Goal: Find specific page/section: Find specific page/section

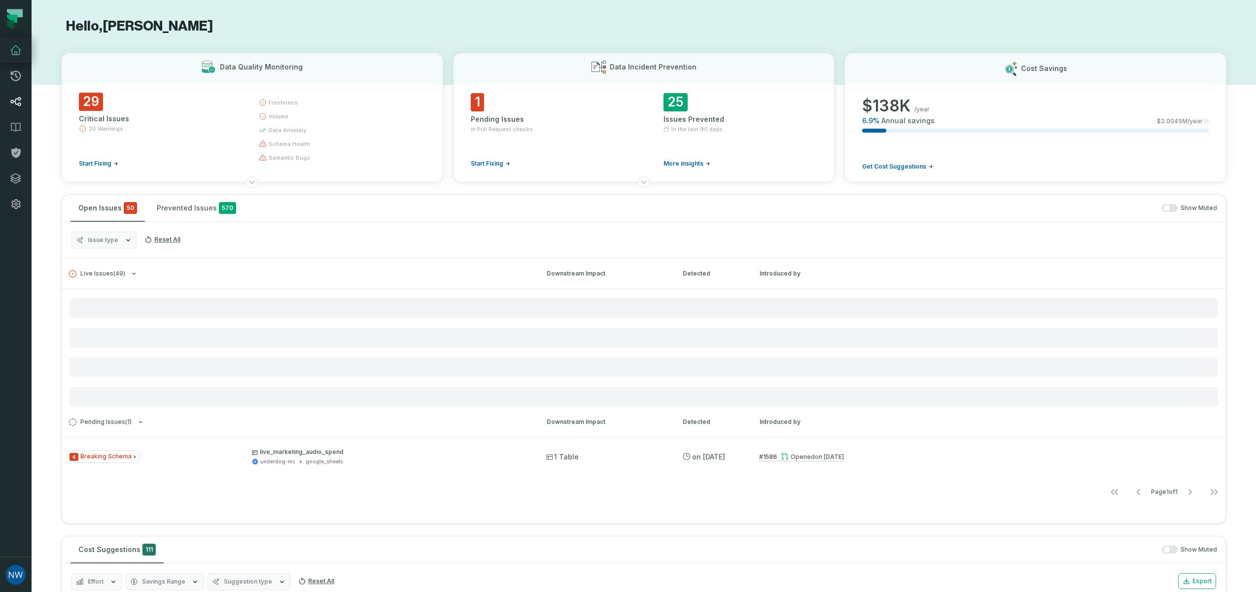
click at [16, 101] on icon at bounding box center [16, 102] width 12 height 12
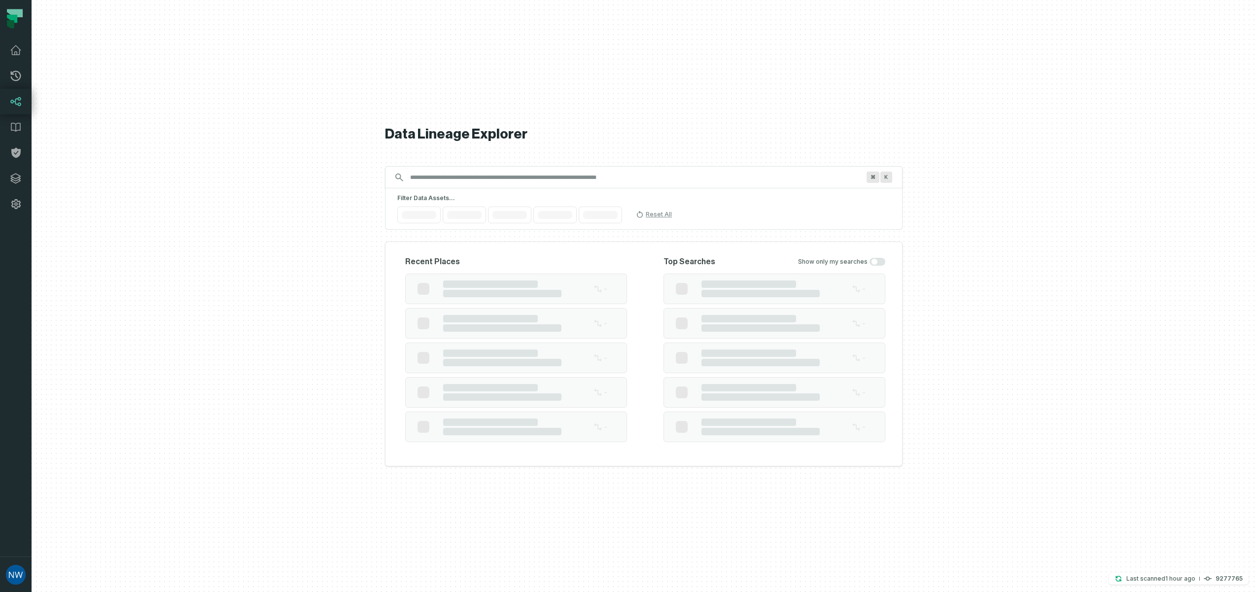
click at [424, 178] on input "Discovery Provider cmdk menu" at bounding box center [634, 178] width 461 height 16
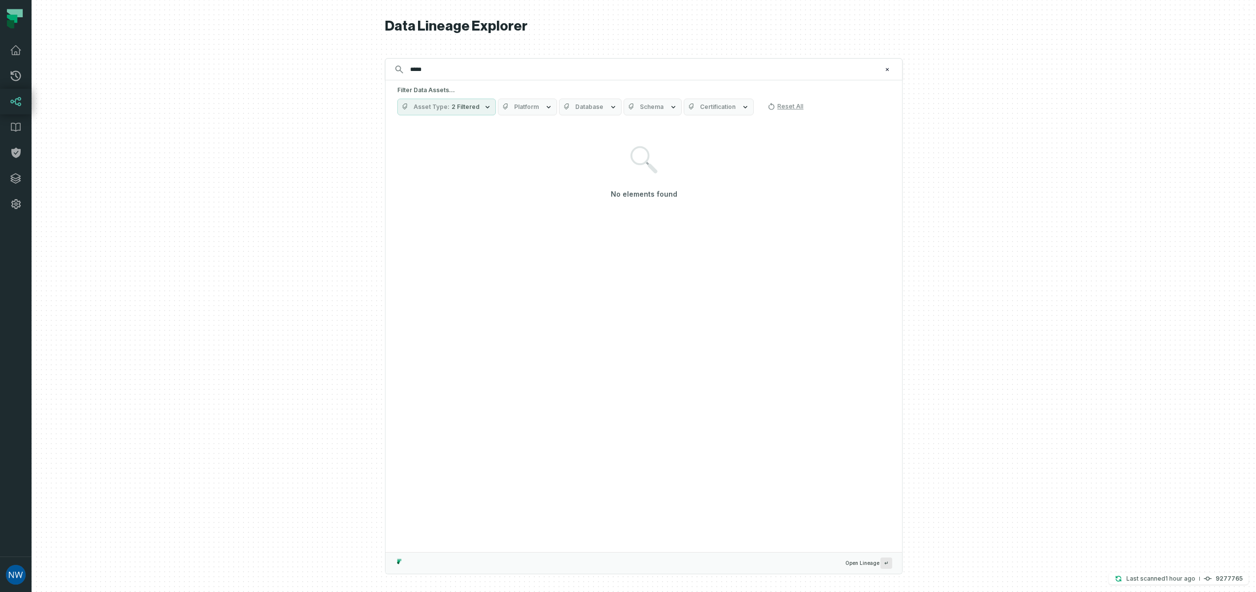
type input "*****"
